Goal: Task Accomplishment & Management: Manage account settings

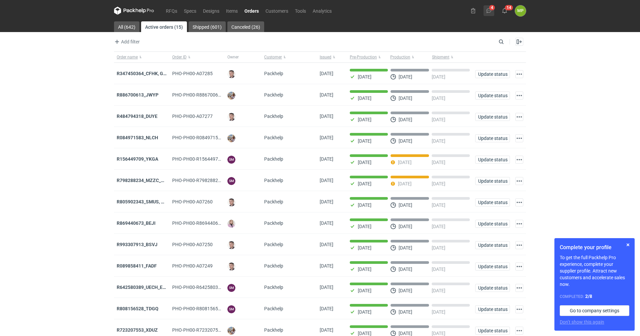
click at [485, 11] on button "4" at bounding box center [488, 10] width 11 height 11
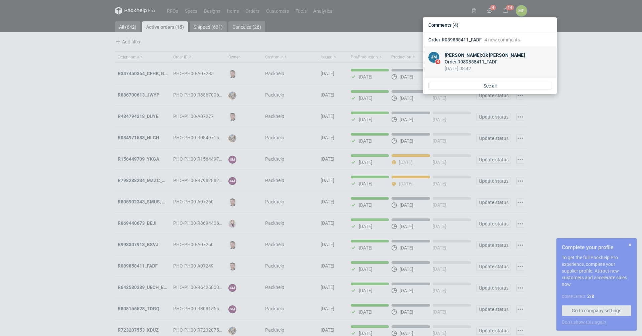
click at [492, 56] on div "[PERSON_NAME] : Ok [PERSON_NAME]" at bounding box center [485, 55] width 80 height 7
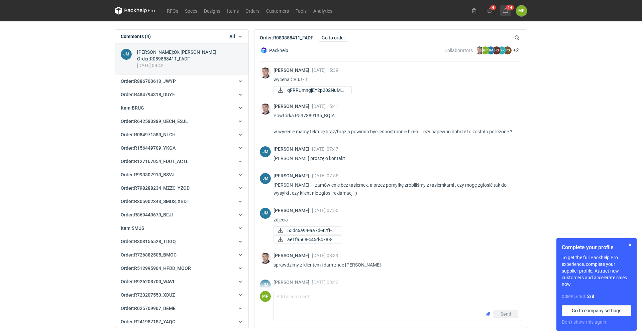
click at [509, 10] on button "14" at bounding box center [505, 10] width 11 height 11
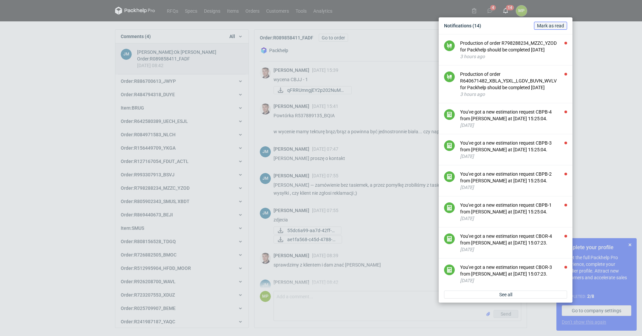
click at [550, 26] on span "Mark as read" at bounding box center [550, 25] width 27 height 5
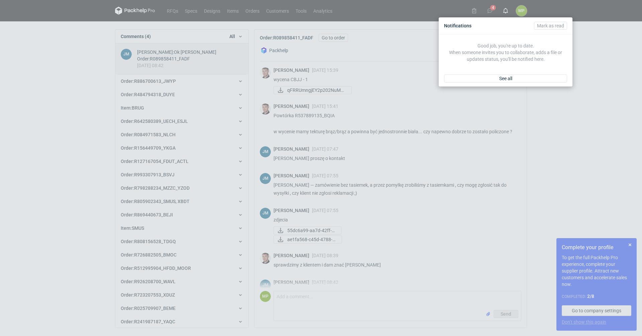
click at [167, 11] on div "Notifications [PERSON_NAME] as read Good job, you're up to date. When someone i…" at bounding box center [321, 168] width 642 height 336
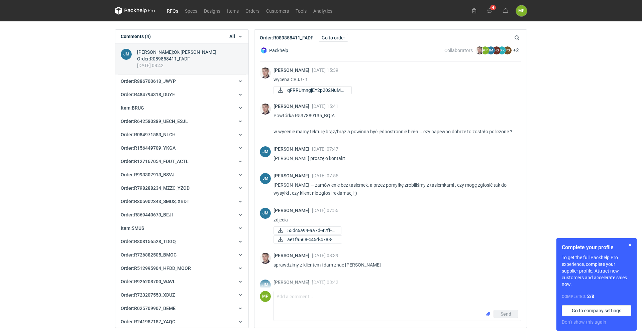
click at [168, 10] on link "RFQs" at bounding box center [172, 11] width 18 height 8
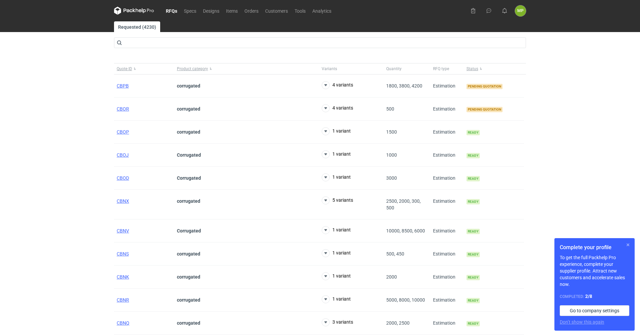
click at [626, 245] on button "button" at bounding box center [628, 245] width 8 height 8
